Goal: Information Seeking & Learning: Check status

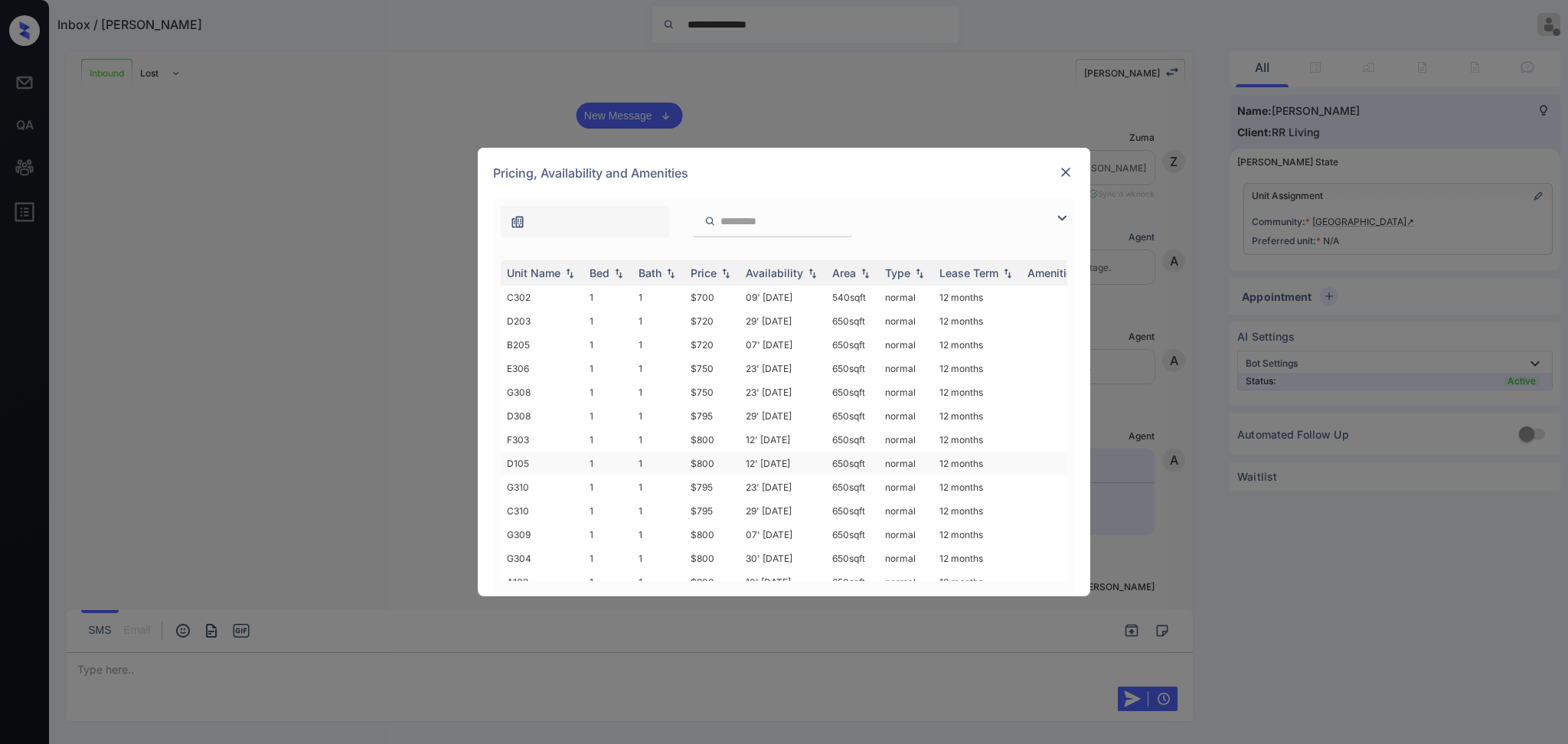
scroll to position [1026, 0]
click at [761, 283] on th "Availability" at bounding box center [782, 273] width 87 height 26
click at [761, 281] on th "Availability" at bounding box center [782, 273] width 87 height 26
click at [1059, 166] on img at bounding box center [1065, 172] width 16 height 16
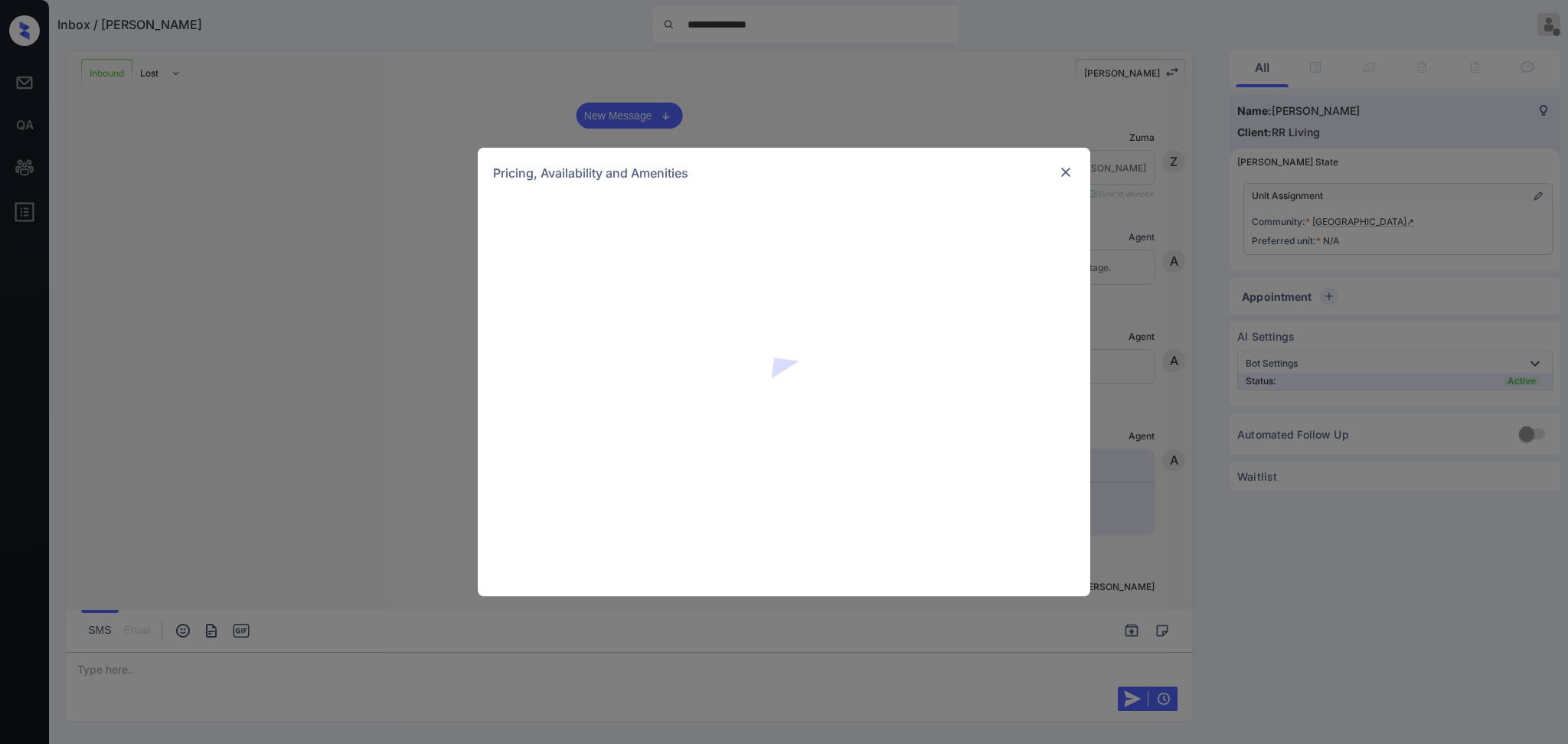
scroll to position [1026, 0]
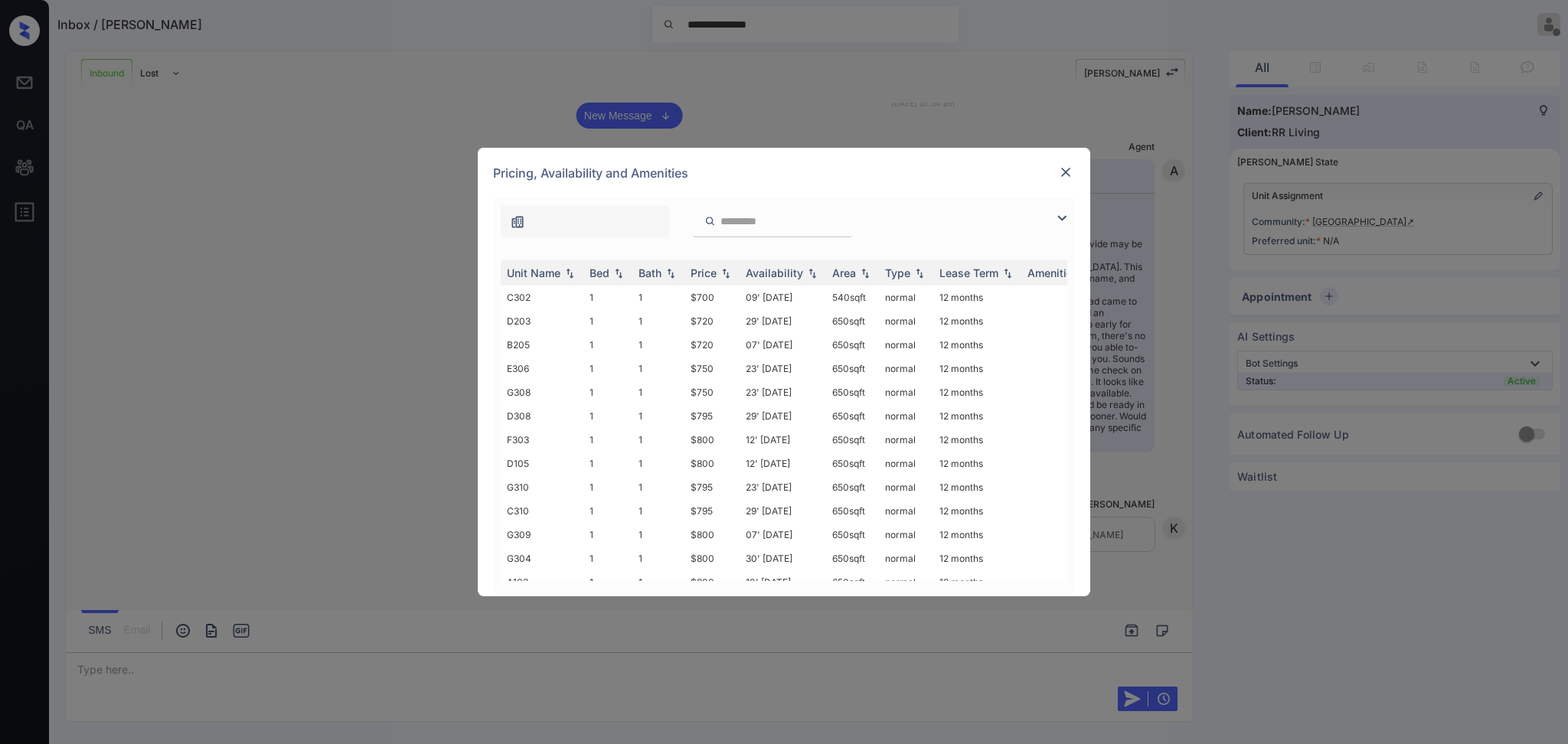
click at [1075, 163] on div "Pricing, Availability and Amenities" at bounding box center [784, 173] width 612 height 50
click at [1067, 169] on img at bounding box center [1065, 172] width 16 height 16
